Goal: Navigation & Orientation: Find specific page/section

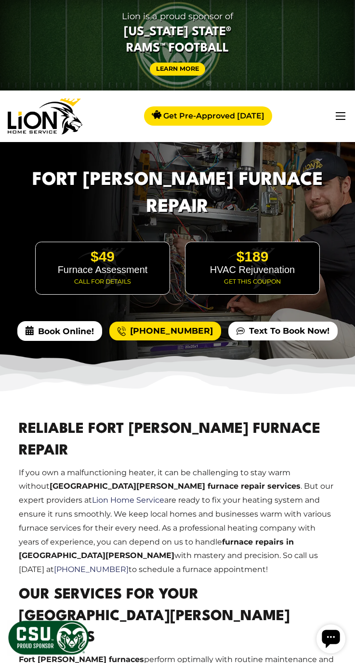
click at [343, 119] on button "button" at bounding box center [341, 116] width 10 height 8
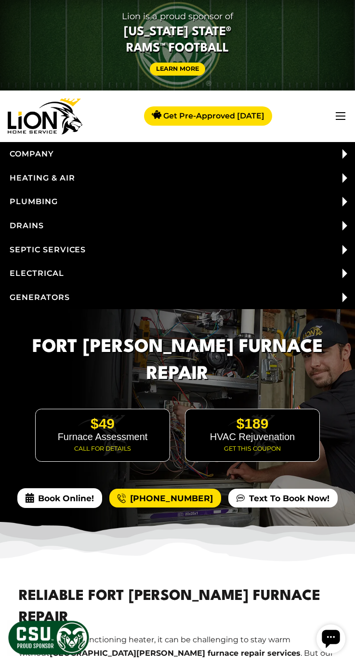
click at [341, 203] on span at bounding box center [345, 202] width 24 height 20
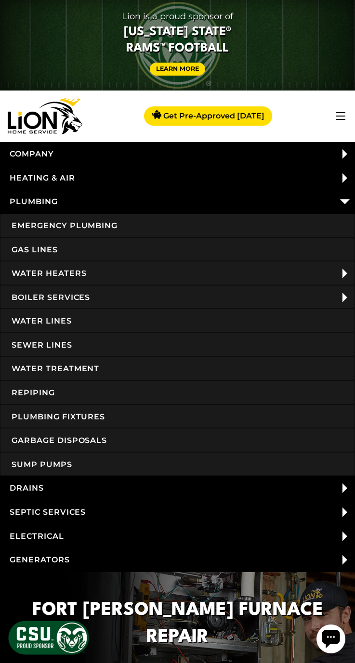
click at [104, 180] on link "Heating & Air" at bounding box center [177, 178] width 355 height 24
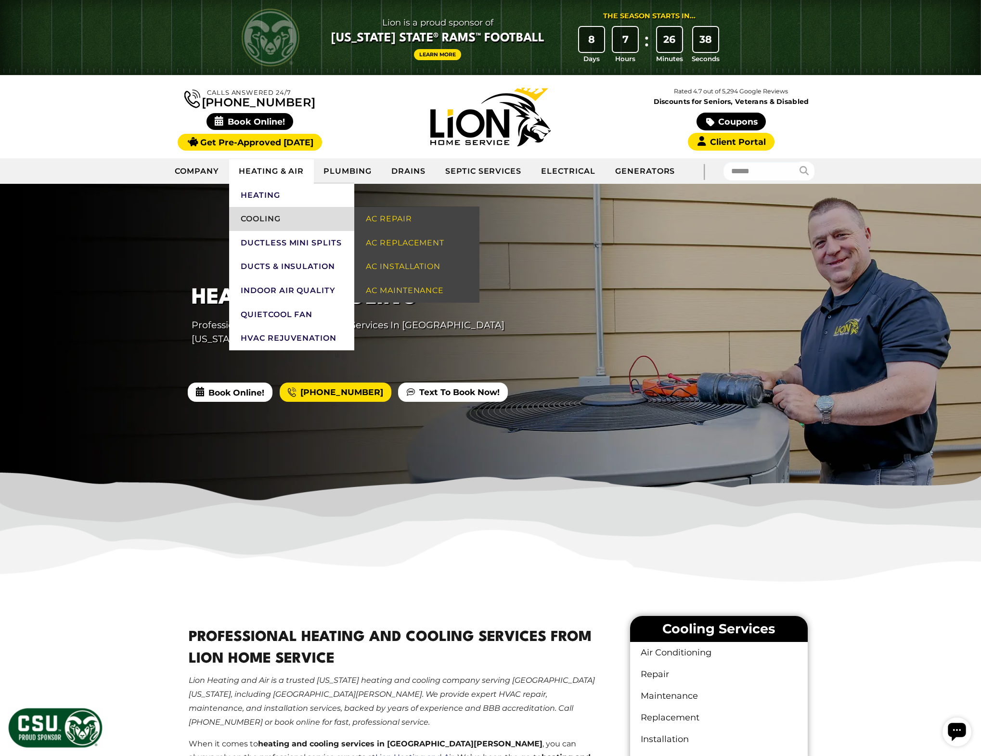
click at [278, 222] on link "Cooling" at bounding box center [291, 219] width 125 height 24
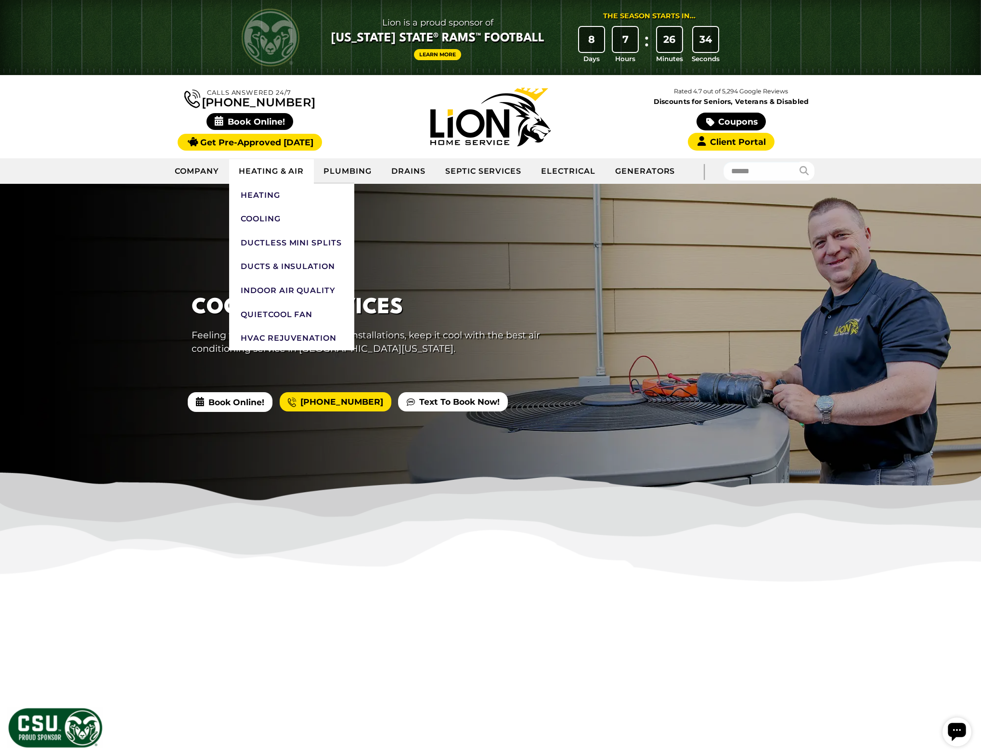
click at [276, 169] on link "Heating & Air" at bounding box center [271, 171] width 85 height 24
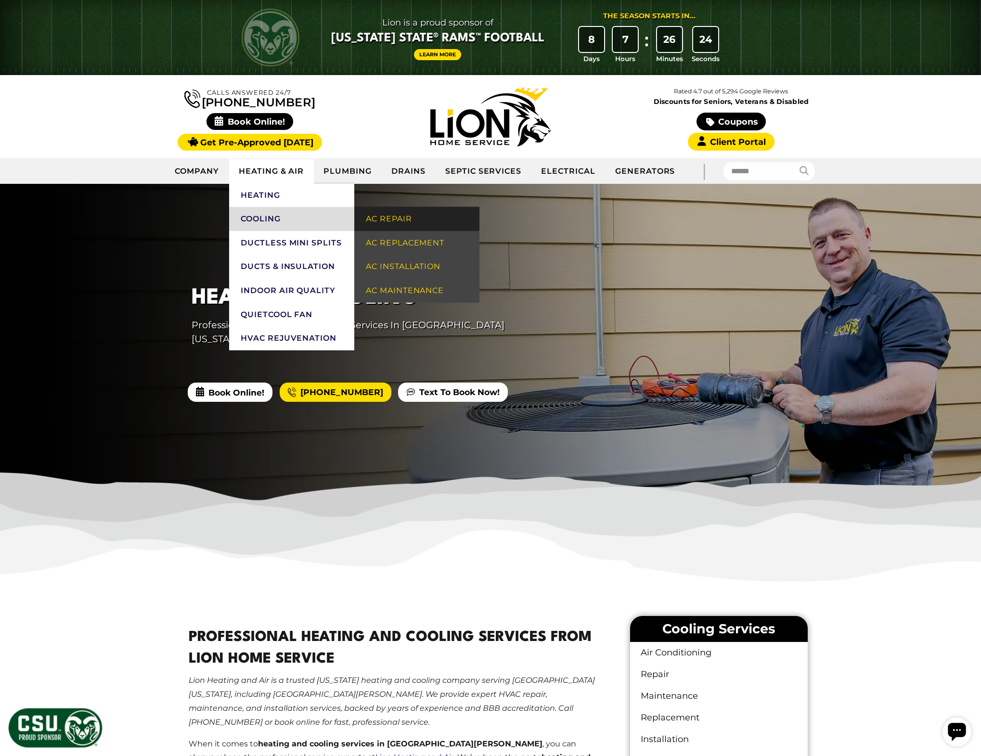
click at [399, 223] on link "AC Repair" at bounding box center [416, 219] width 125 height 24
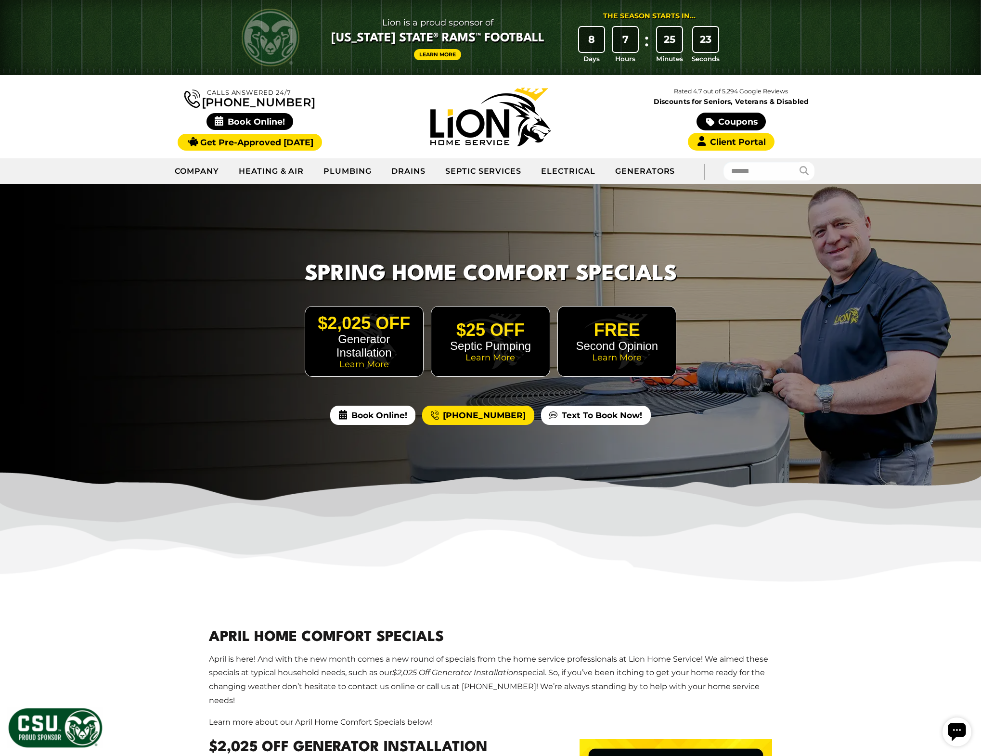
click at [212, 297] on div at bounding box center [490, 346] width 981 height 324
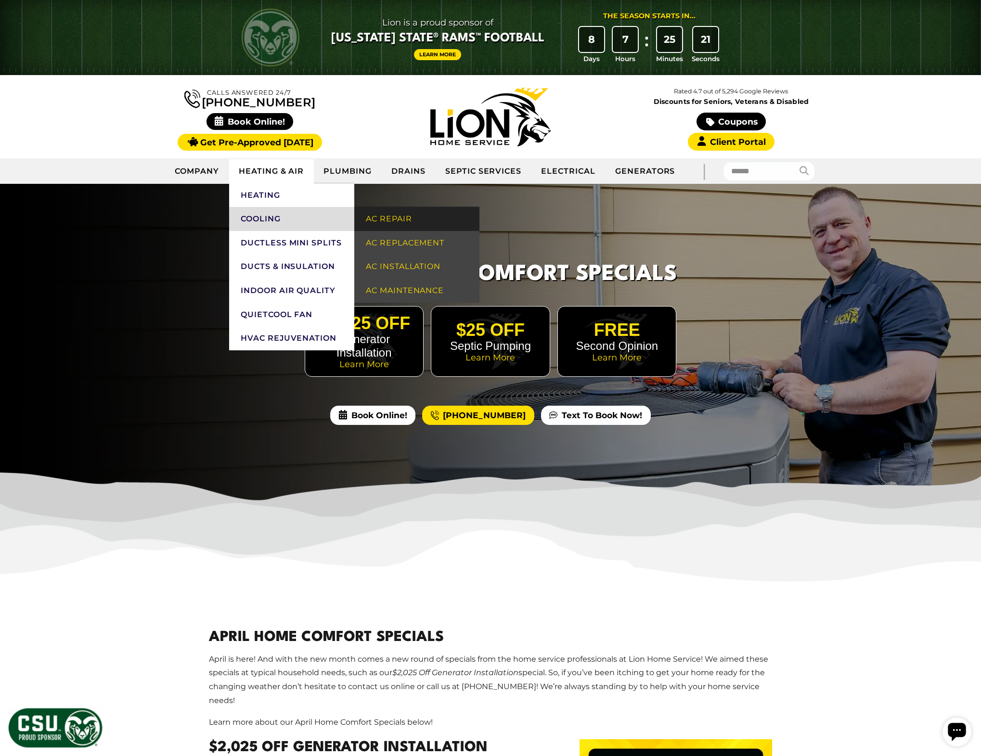
click at [406, 221] on link "AC Repair" at bounding box center [416, 219] width 125 height 24
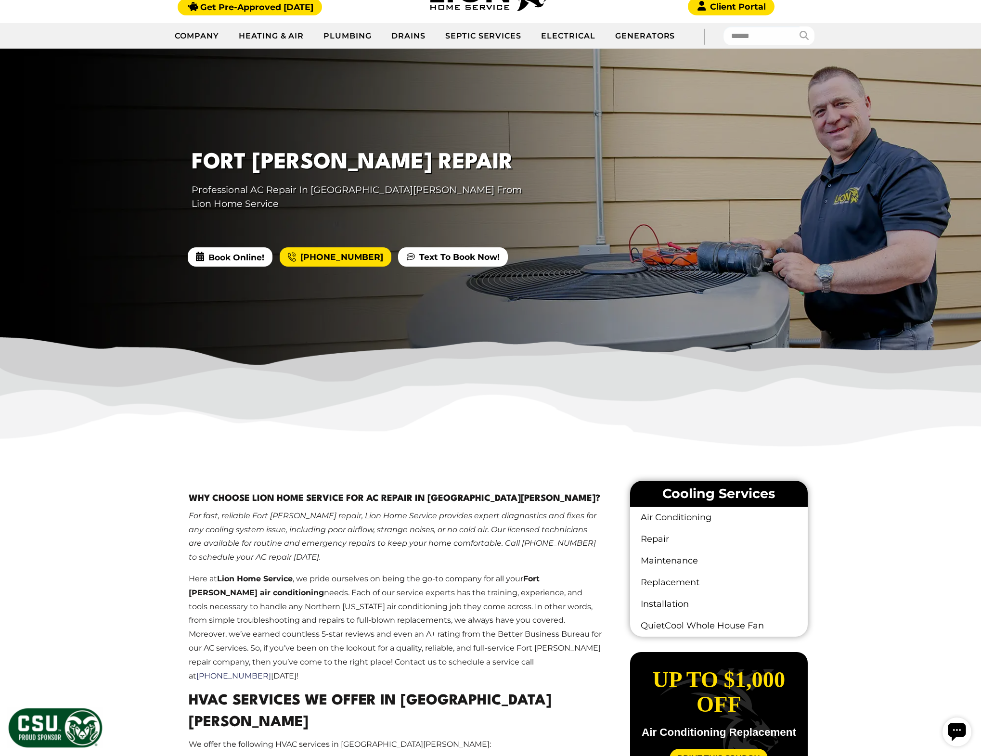
scroll to position [141, 0]
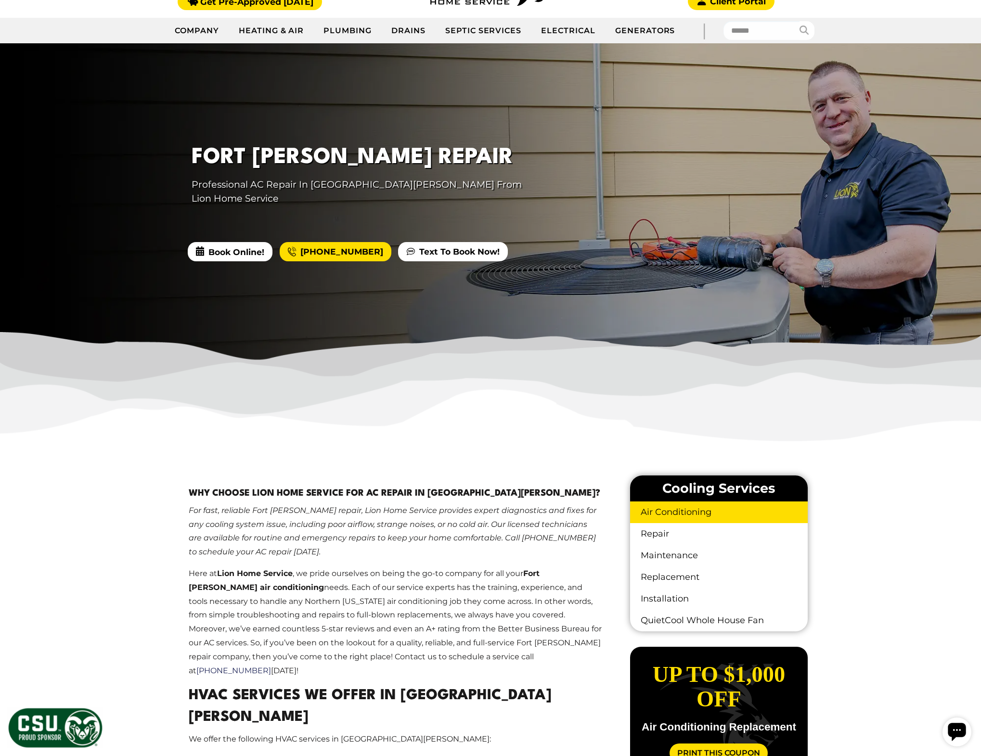
click at [678, 509] on link "Air Conditioning" at bounding box center [719, 513] width 178 height 22
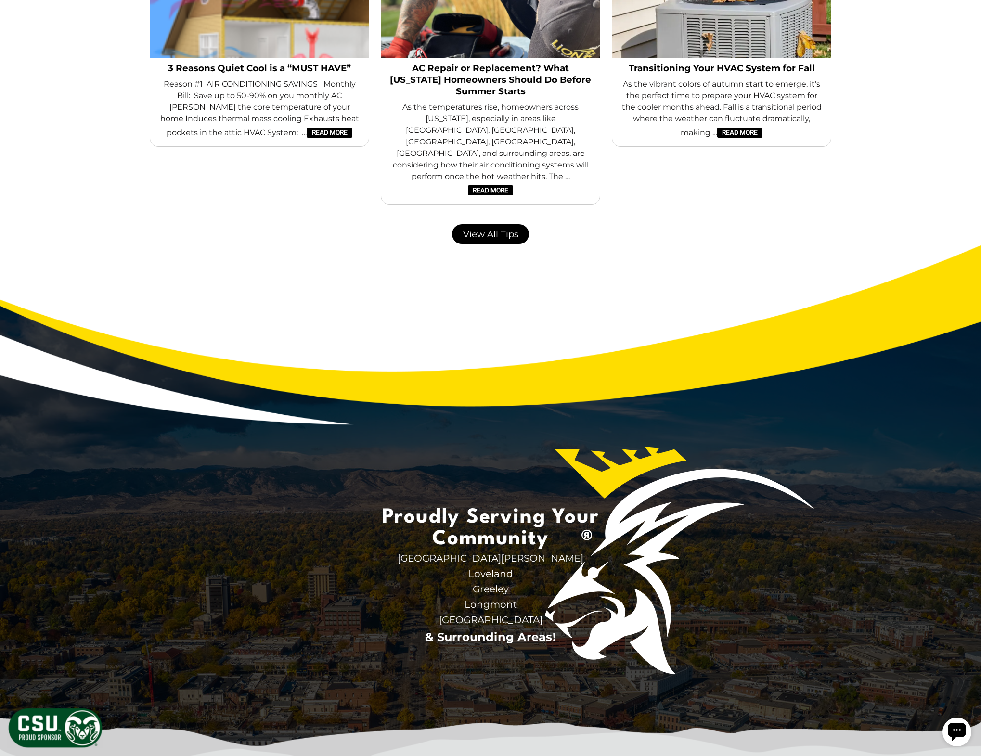
scroll to position [2340, 0]
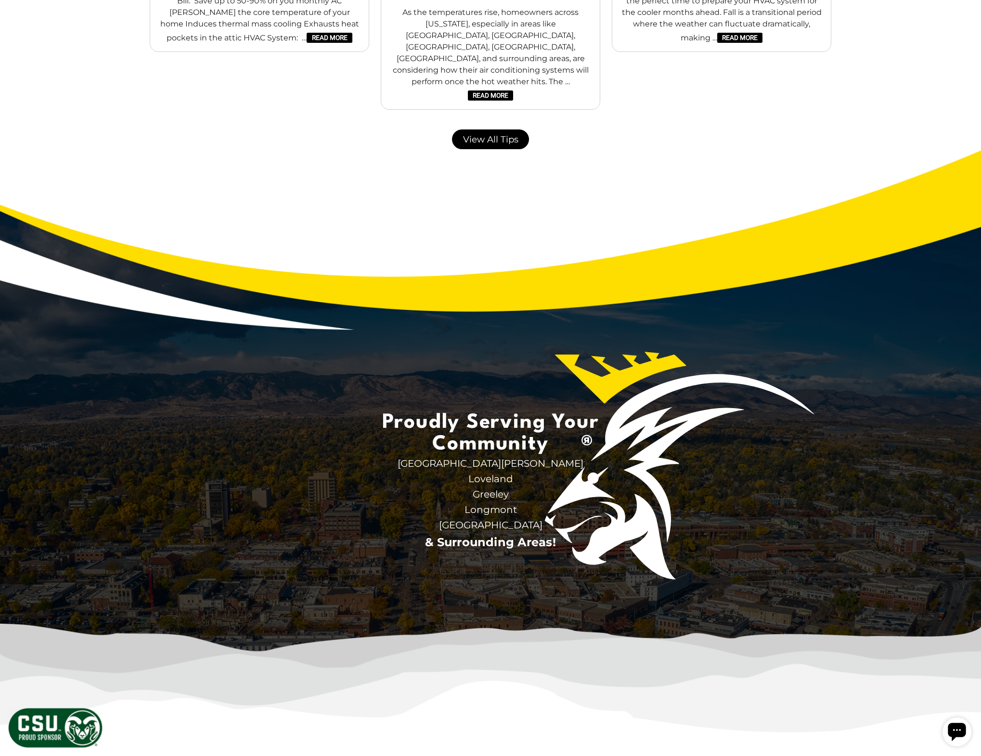
click at [489, 456] on span "[GEOGRAPHIC_DATA][PERSON_NAME]" at bounding box center [490, 463] width 241 height 15
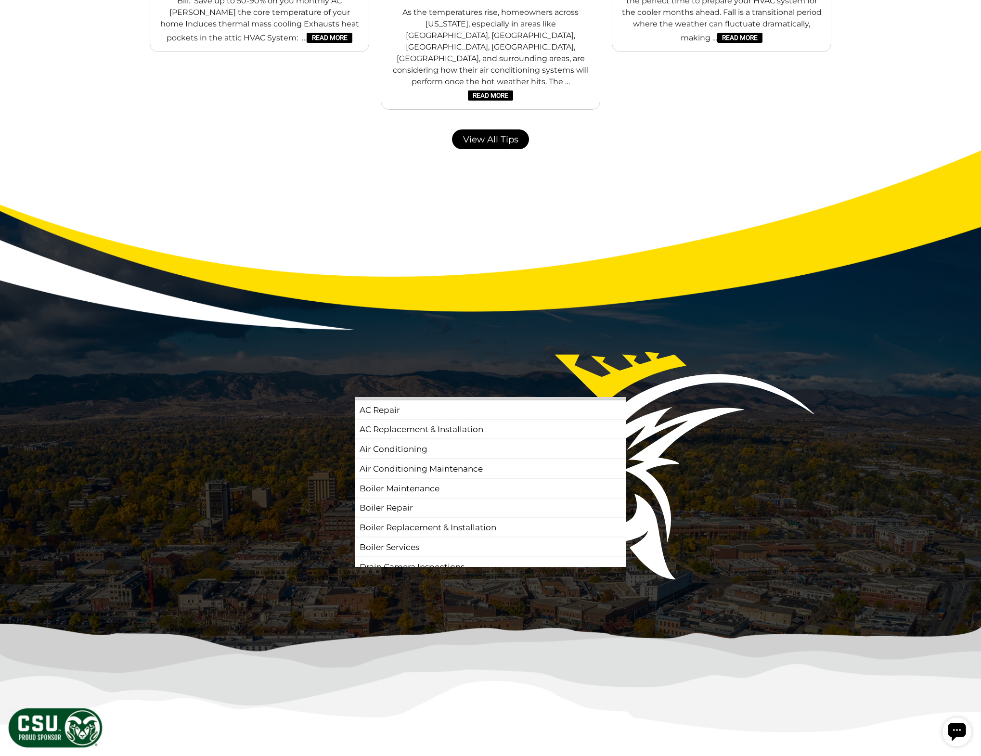
scroll to position [0, 0]
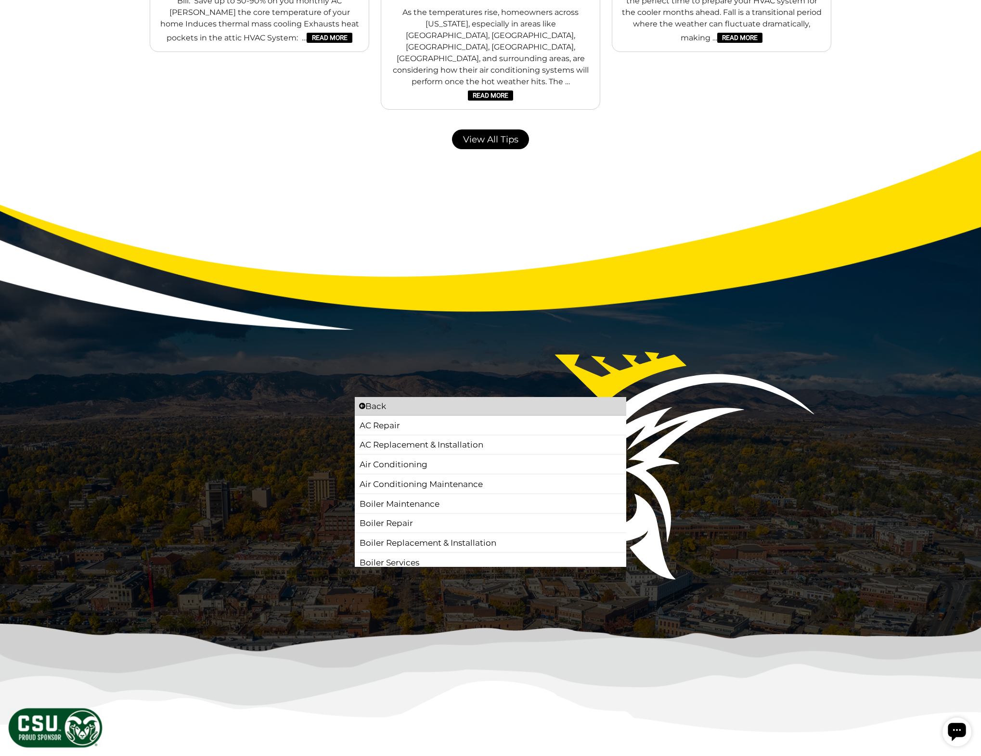
click at [383, 419] on link "AC Repair" at bounding box center [490, 426] width 263 height 14
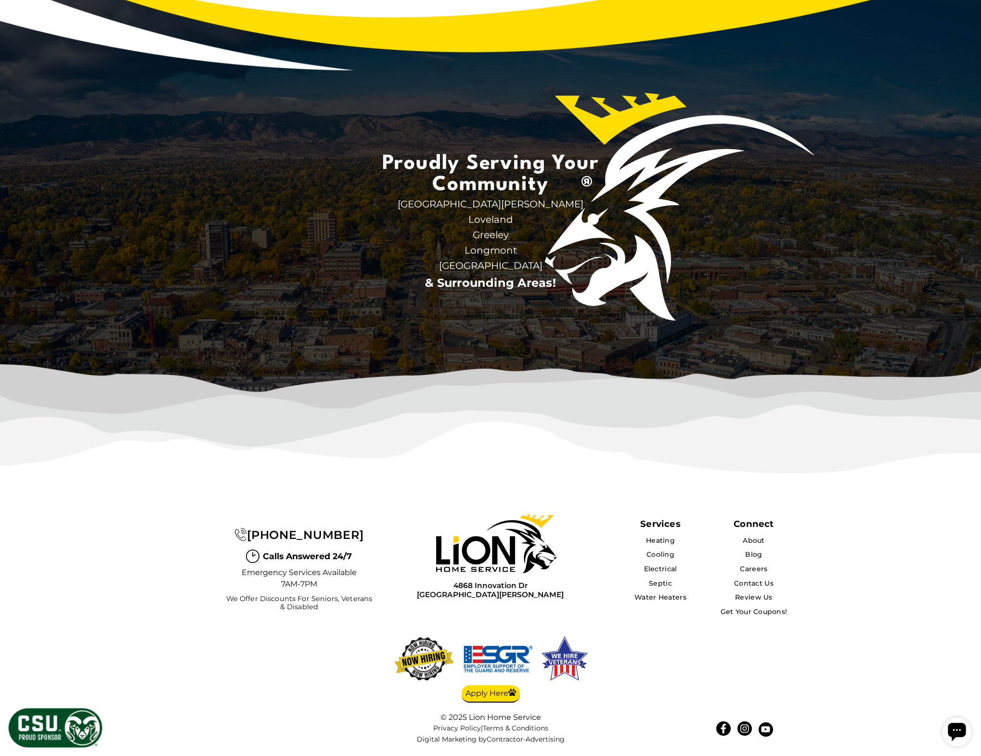
scroll to position [3076, 0]
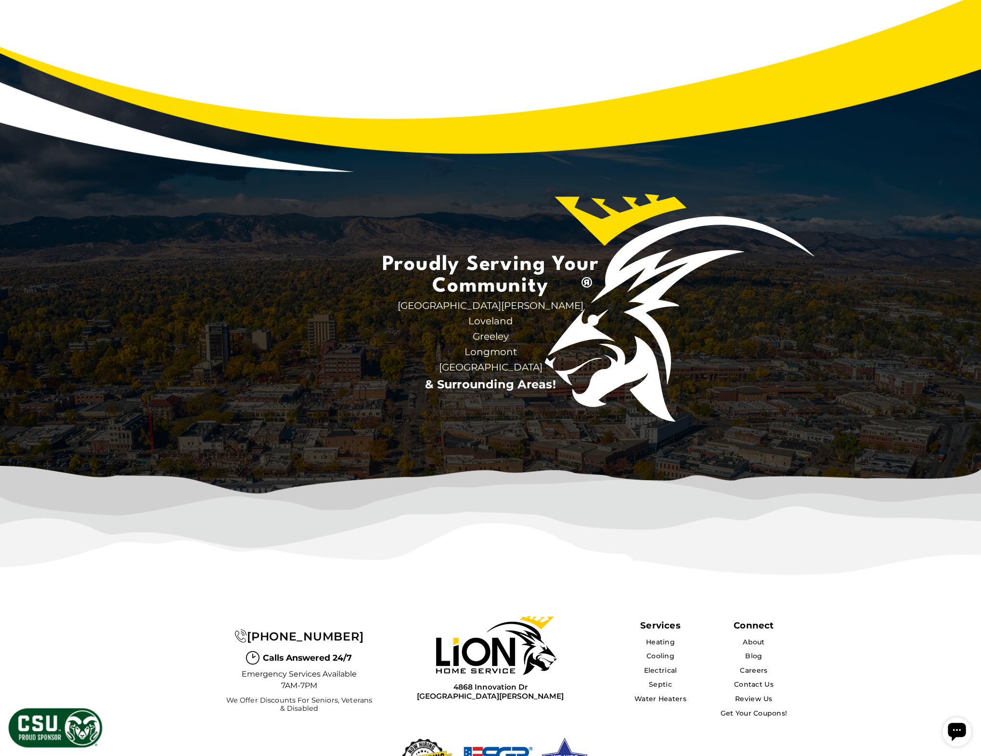
click at [475, 298] on span "[GEOGRAPHIC_DATA][PERSON_NAME]" at bounding box center [490, 305] width 241 height 15
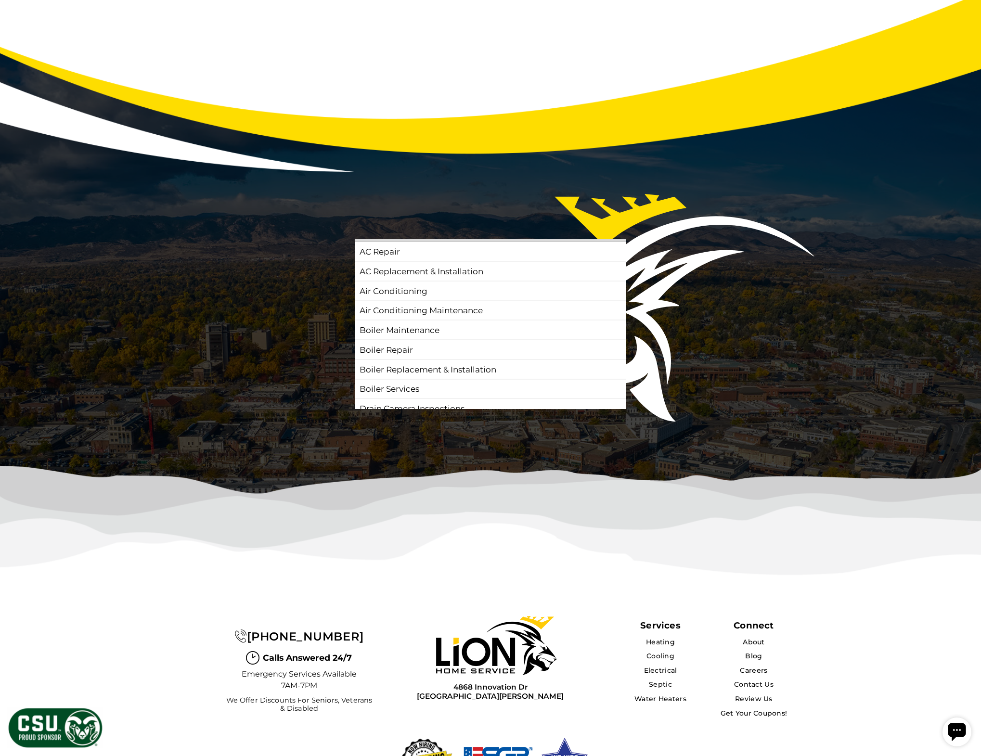
scroll to position [16, 0]
click at [405, 284] on link "Air Conditioning" at bounding box center [490, 291] width 263 height 14
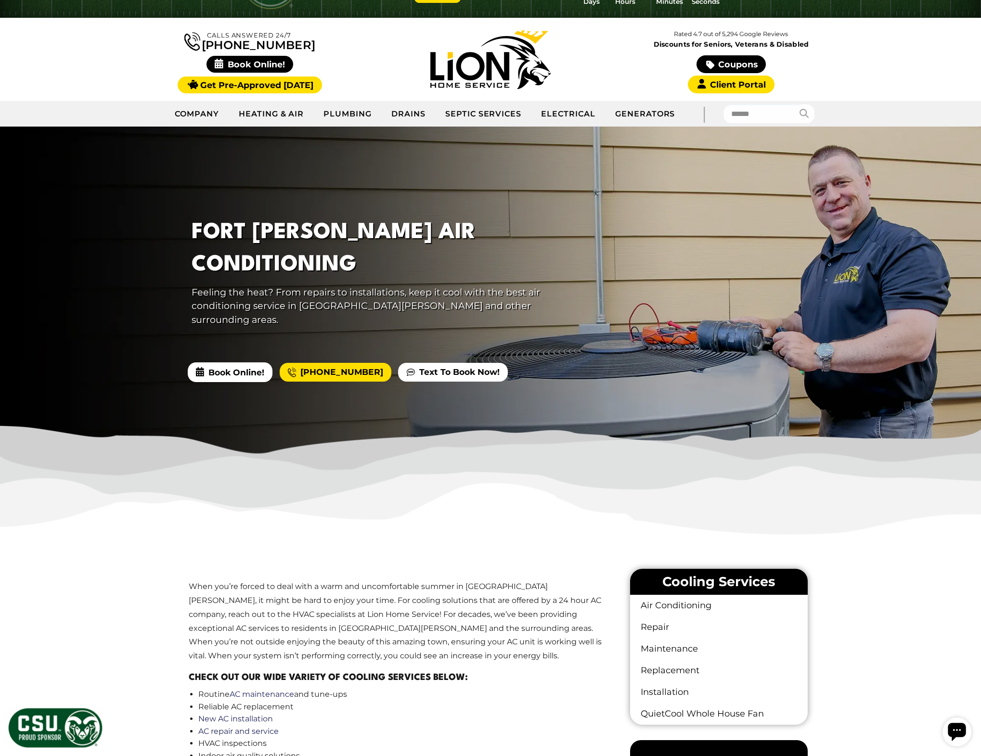
scroll to position [22, 0]
